Goal: Task Accomplishment & Management: Manage account settings

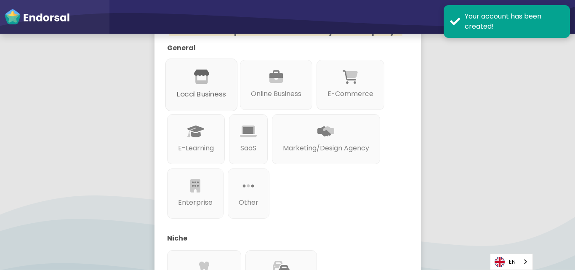
click at [198, 108] on div "Local Business" at bounding box center [201, 85] width 72 height 53
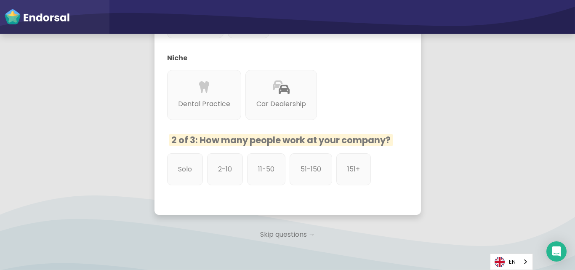
scroll to position [356, 0]
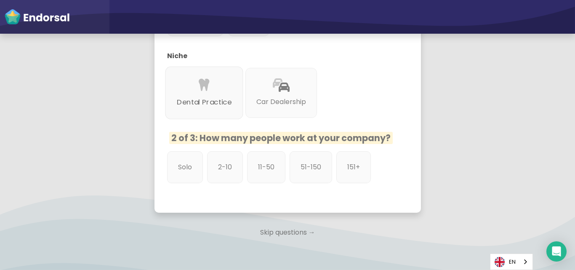
click at [204, 110] on div "Dental Practice" at bounding box center [204, 93] width 78 height 53
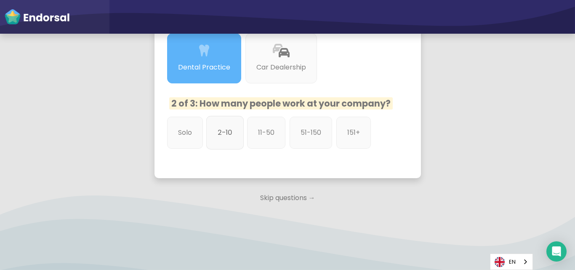
scroll to position [390, 0]
click at [224, 140] on div "2-10" at bounding box center [224, 132] width 37 height 34
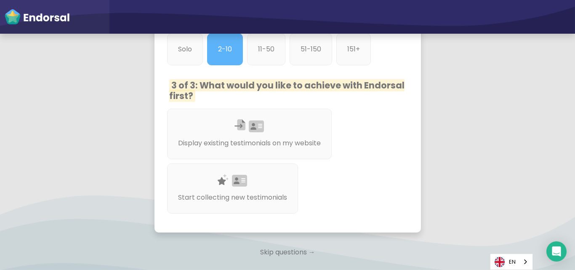
scroll to position [474, 0]
click at [279, 129] on div "Display existing testimonials on my website" at bounding box center [249, 133] width 173 height 53
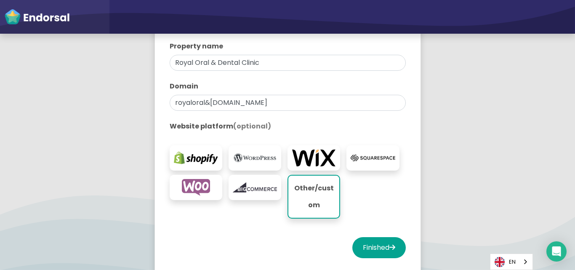
scroll to position [181, 0]
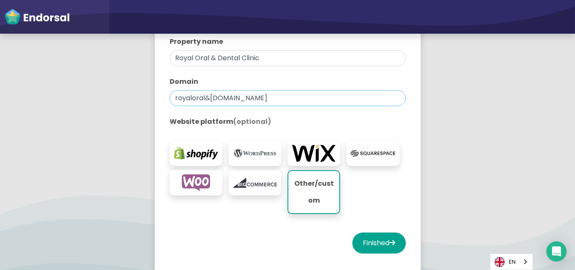
click at [240, 99] on input "royaloral&[DOMAIN_NAME]" at bounding box center [288, 98] width 236 height 16
click at [240, 99] on input "text" at bounding box center [288, 98] width 236 height 16
click at [280, 104] on input "text" at bounding box center [288, 98] width 236 height 16
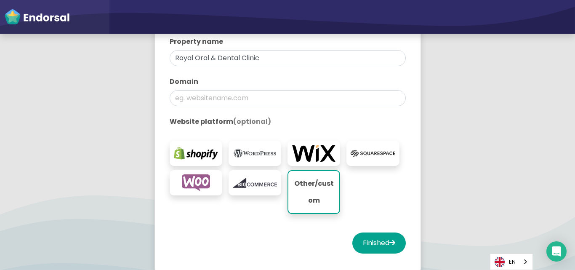
click at [206, 209] on div at bounding box center [199, 192] width 59 height 44
click at [249, 163] on div at bounding box center [255, 153] width 53 height 25
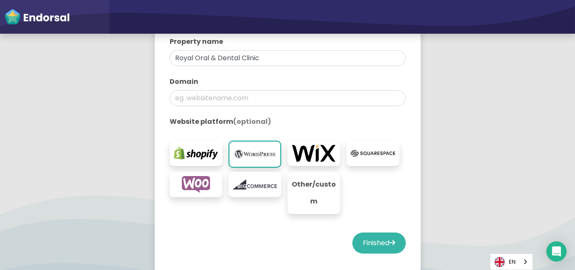
click at [367, 241] on button "Finished" at bounding box center [379, 243] width 53 height 21
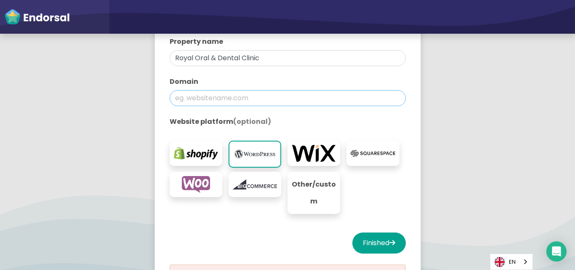
click at [238, 96] on input "text" at bounding box center [288, 98] width 236 height 16
select select "14"
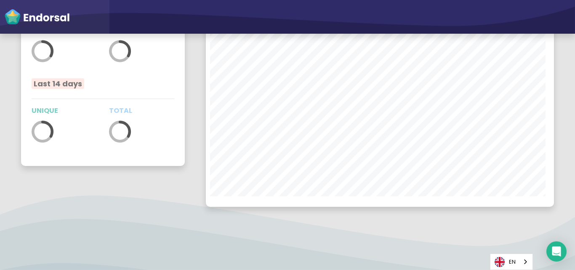
scroll to position [219, 345]
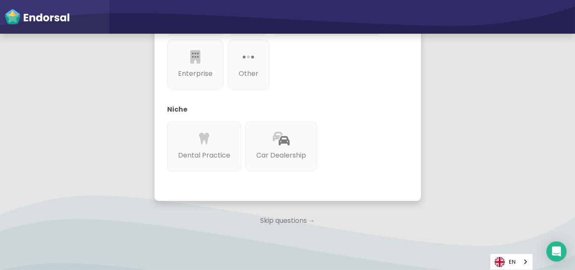
scroll to position [303, 0]
click at [213, 150] on div at bounding box center [203, 147] width 55 height 5
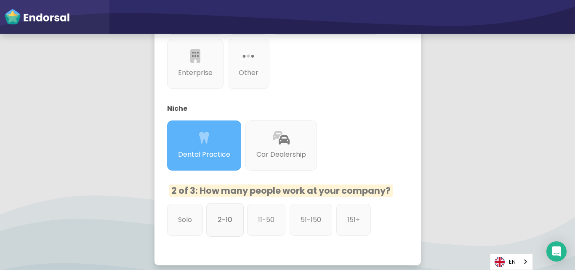
click at [234, 218] on div "2-10" at bounding box center [224, 220] width 37 height 34
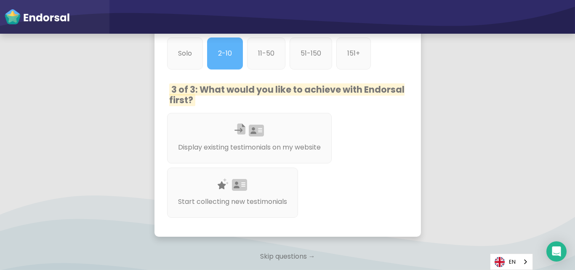
scroll to position [468, 0]
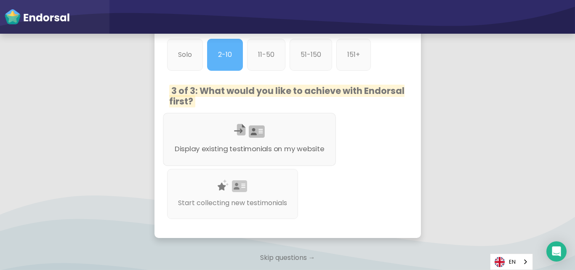
click at [233, 154] on p "Display existing testimonials on my website" at bounding box center [249, 149] width 150 height 11
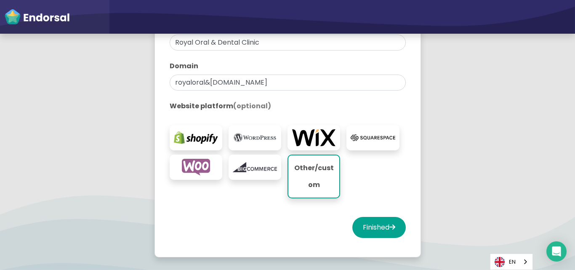
scroll to position [197, 0]
click at [252, 133] on img at bounding box center [255, 137] width 44 height 17
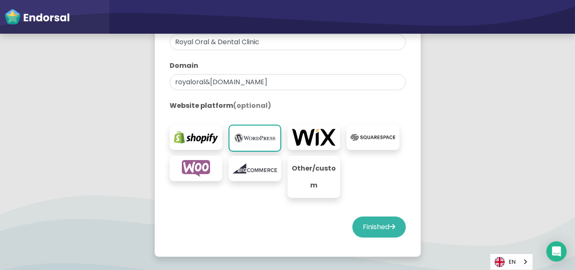
click at [366, 220] on button "Finished" at bounding box center [379, 227] width 53 height 21
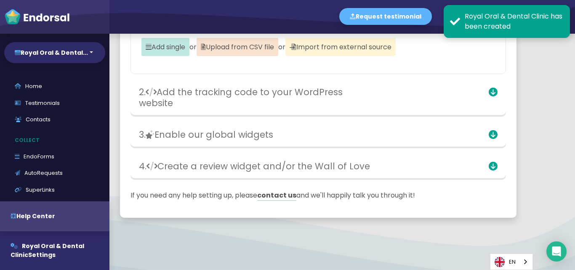
click at [556, 84] on app-cms "Set up your WordPress website in less than 10 minutes by following these simple…" at bounding box center [343, 33] width 466 height 392
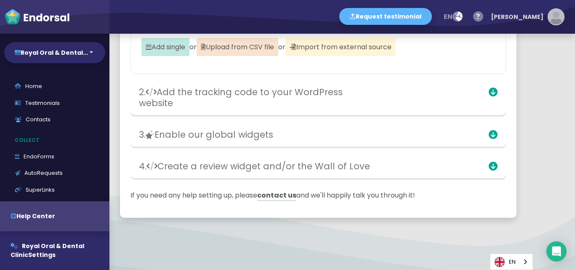
click at [556, 10] on img "button" at bounding box center [556, 16] width 15 height 15
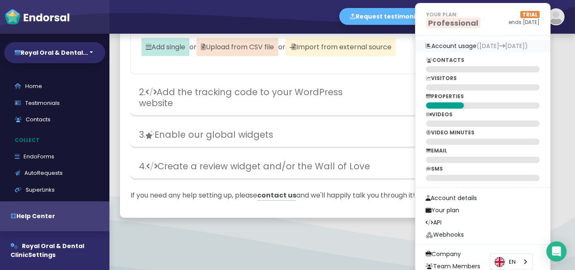
click at [471, 49] on link "Account usage (15th Sep 15th Oct)" at bounding box center [483, 46] width 135 height 12
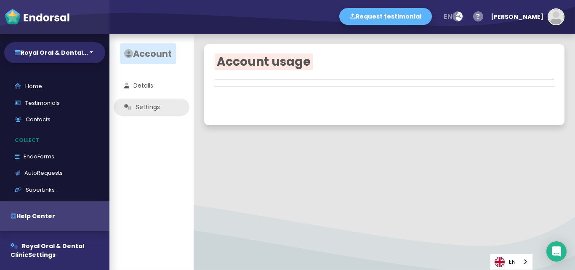
click at [144, 106] on ul "Details Settings" at bounding box center [152, 96] width 84 height 39
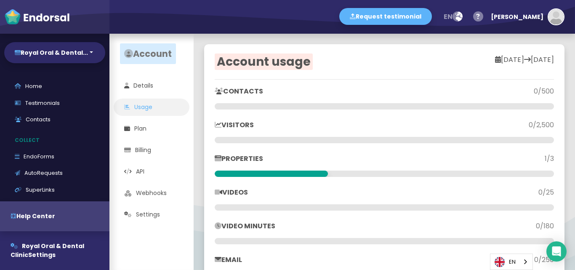
click at [247, 91] on p "CONTACTS" at bounding box center [300, 91] width 170 height 10
click at [155, 84] on link "Details" at bounding box center [152, 85] width 76 height 17
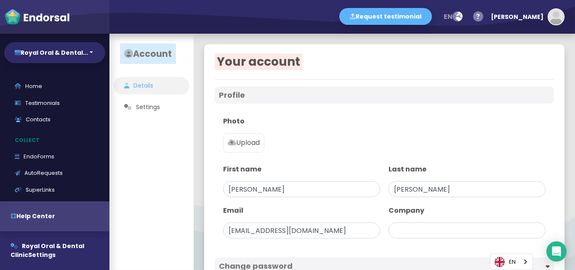
click at [244, 136] on label "Upload" at bounding box center [243, 142] width 41 height 19
click at [0, 0] on input "Upload" at bounding box center [0, 0] width 0 height 0
type input "Royal Oral & Dental Clinic"
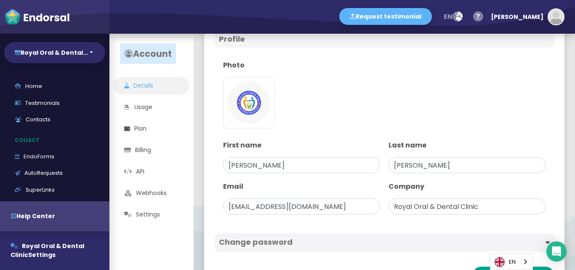
scroll to position [91, 0]
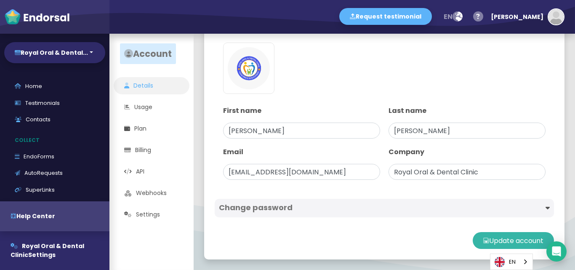
click at [486, 243] on button "Update account" at bounding box center [513, 240] width 81 height 17
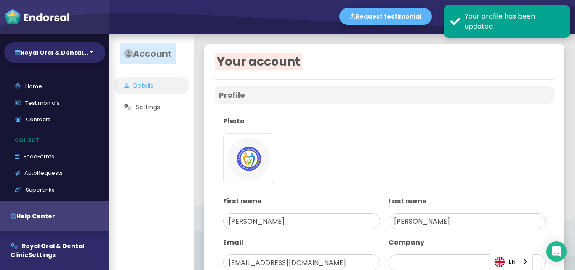
type input "Royal Oral & Dental Clinic"
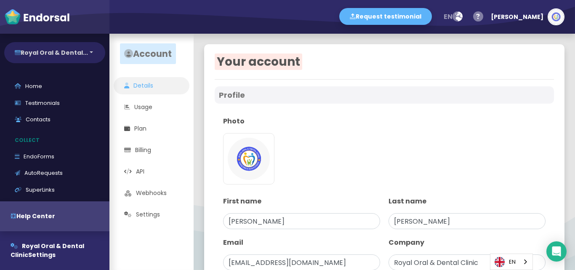
click at [76, 59] on button "Royal Oral & Dental..." at bounding box center [54, 52] width 101 height 21
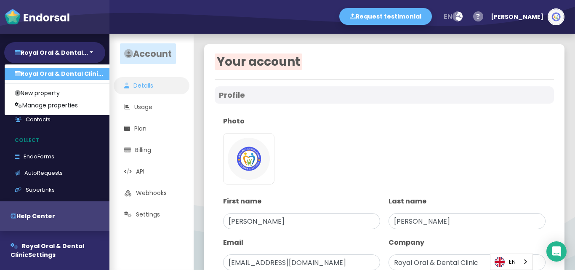
click at [72, 70] on link "Royal Oral & Dental Clini..." at bounding box center [59, 74] width 109 height 12
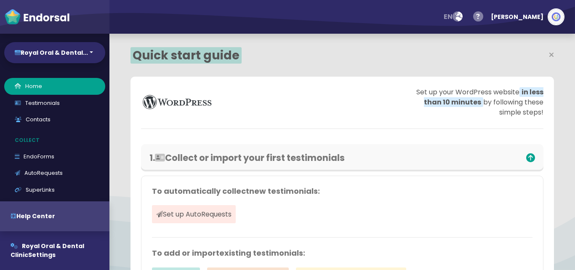
select select "14"
